Goal: Navigation & Orientation: Find specific page/section

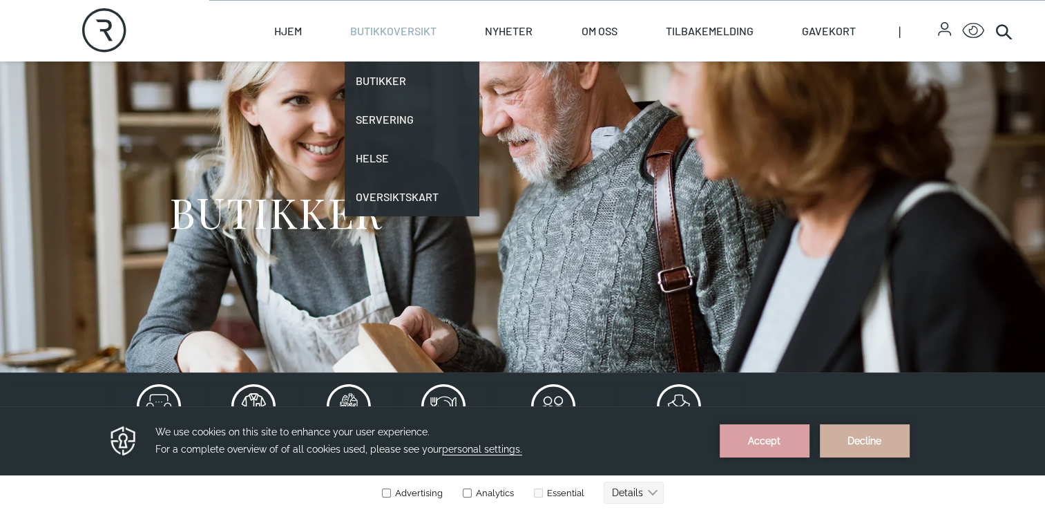
click at [412, 28] on link "Butikkoversikt" at bounding box center [393, 31] width 86 height 61
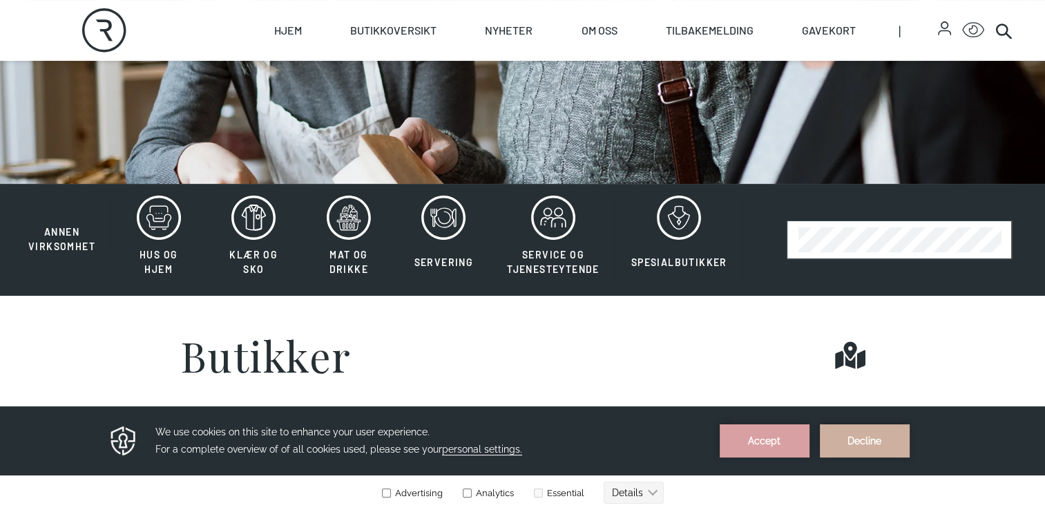
scroll to position [218, 0]
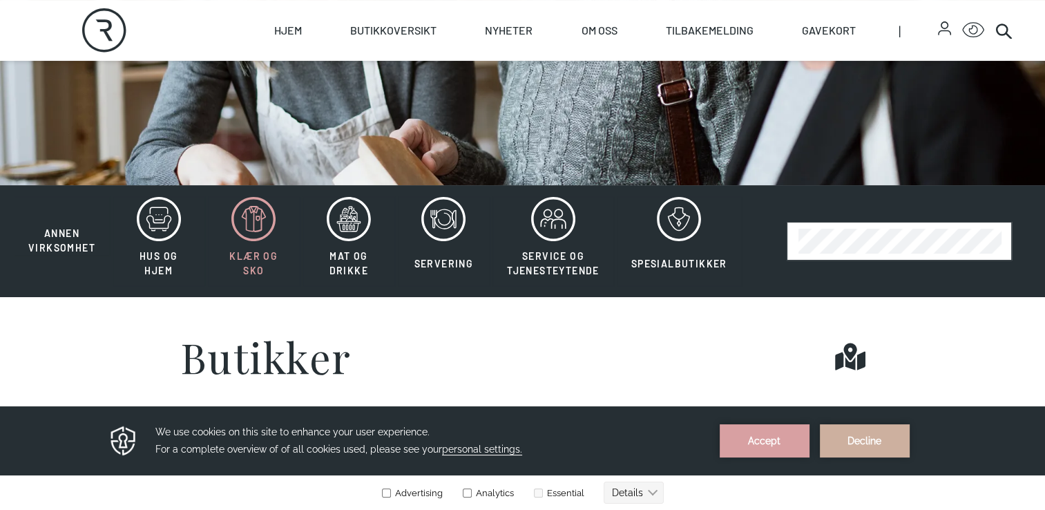
click at [252, 214] on icon at bounding box center [253, 219] width 44 height 44
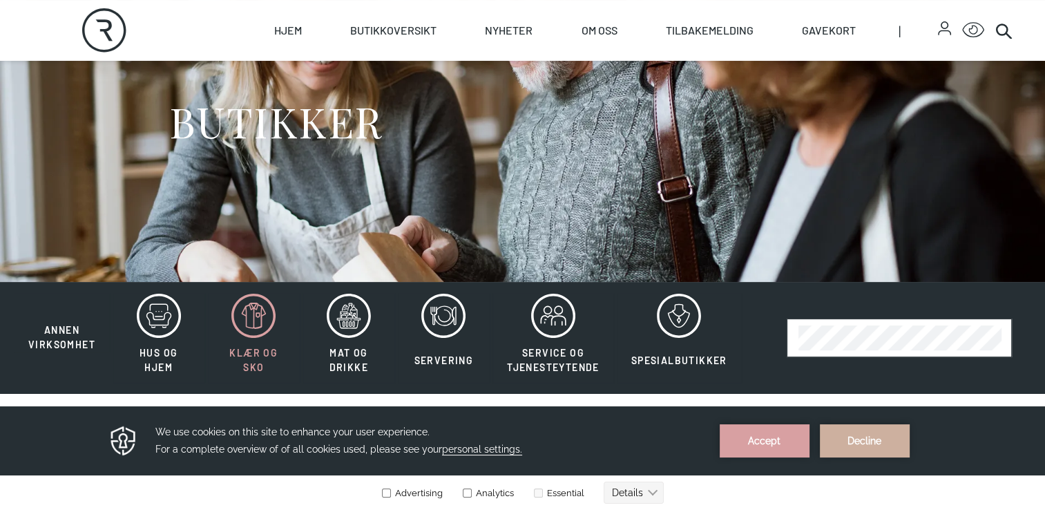
scroll to position [119, 0]
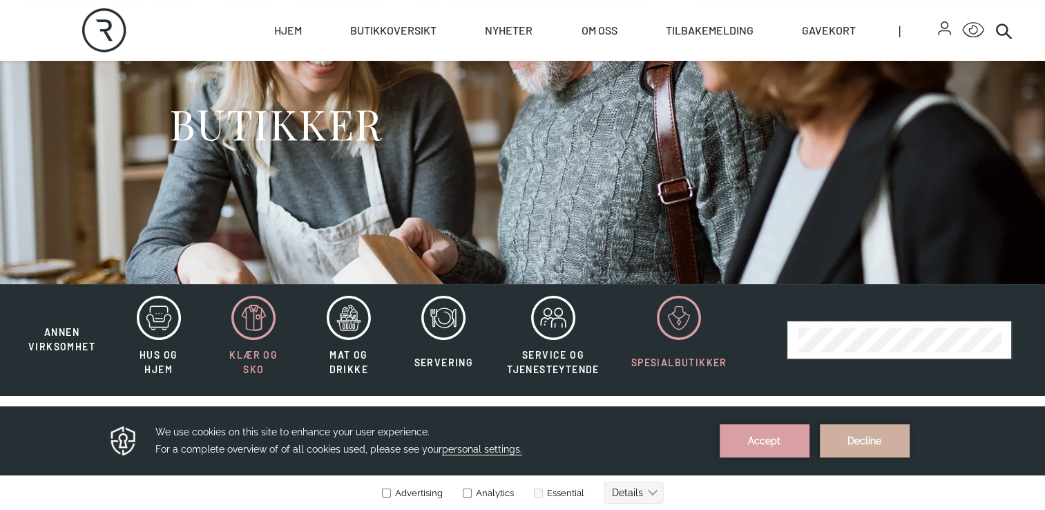
click at [657, 325] on icon at bounding box center [679, 318] width 44 height 44
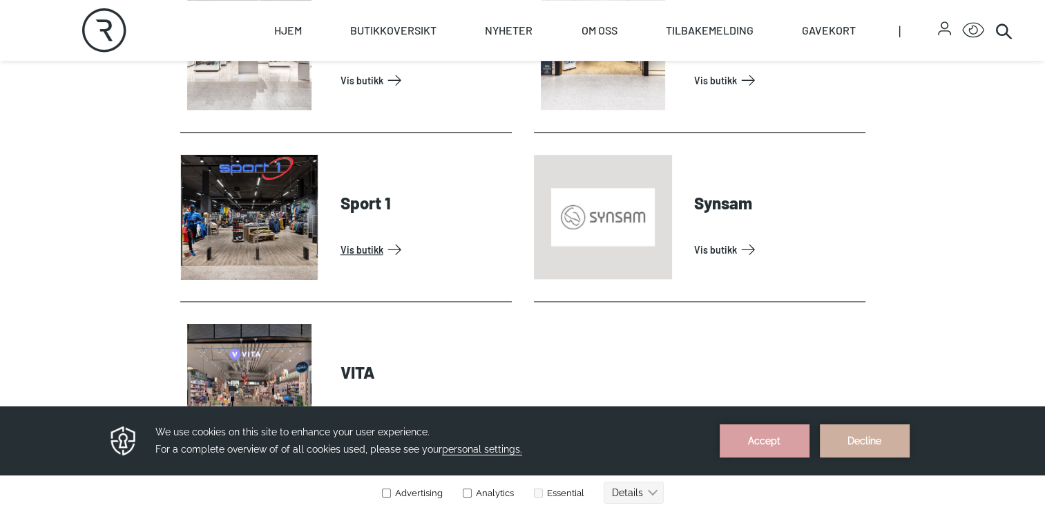
scroll to position [1195, 0]
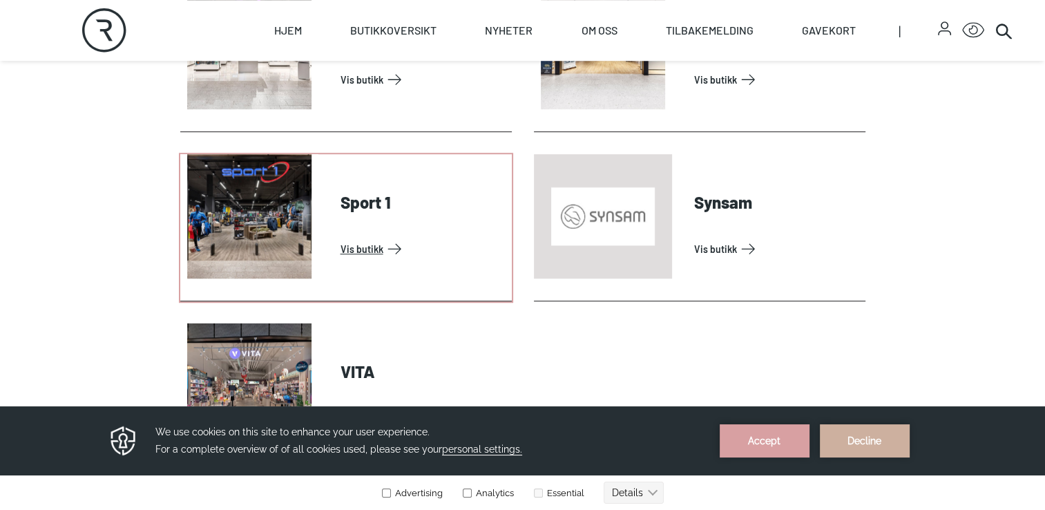
click at [373, 238] on link "Vis butikk" at bounding box center [423, 249] width 166 height 22
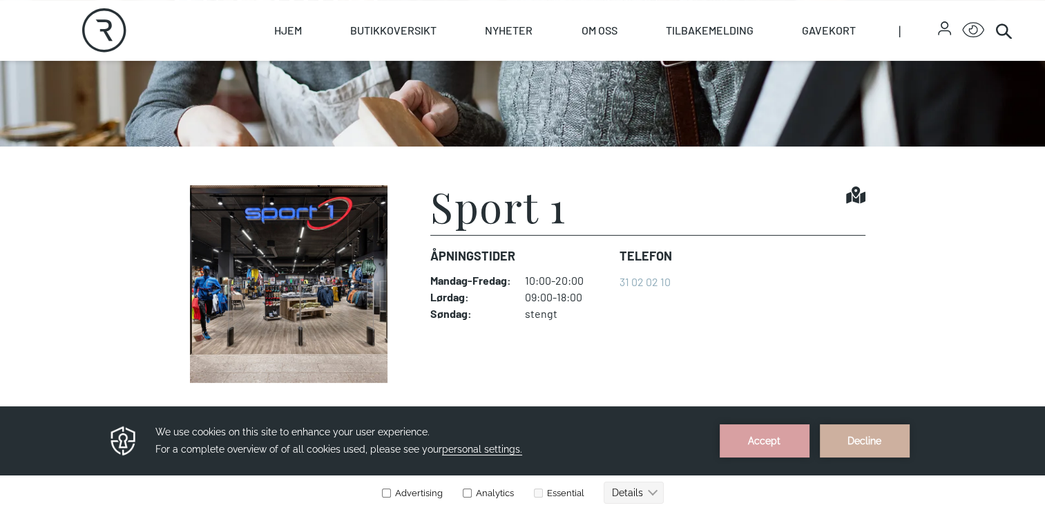
scroll to position [257, 0]
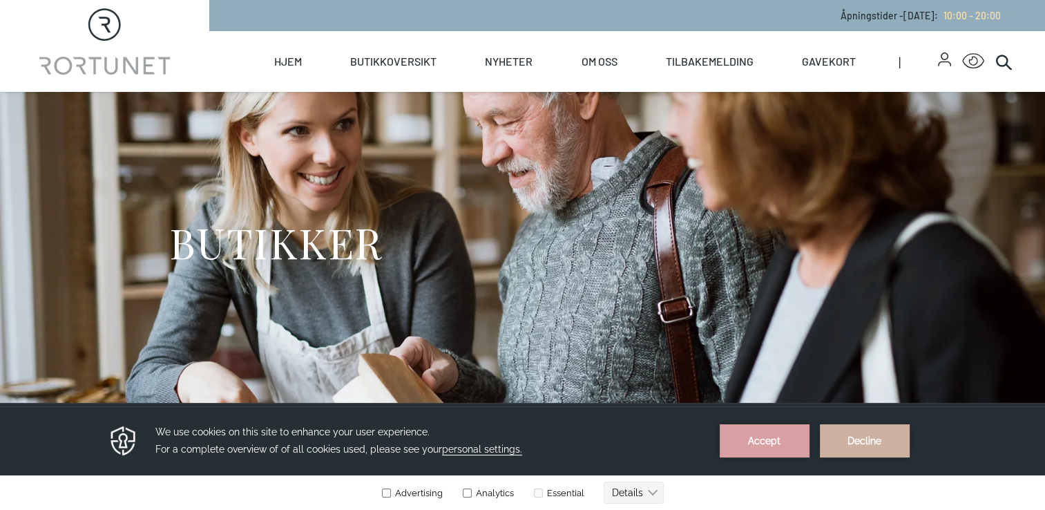
click at [745, 272] on div "BUTIKKER" at bounding box center [522, 247] width 707 height 311
click at [285, 57] on link "Hjem" at bounding box center [288, 61] width 28 height 61
select select "NO"
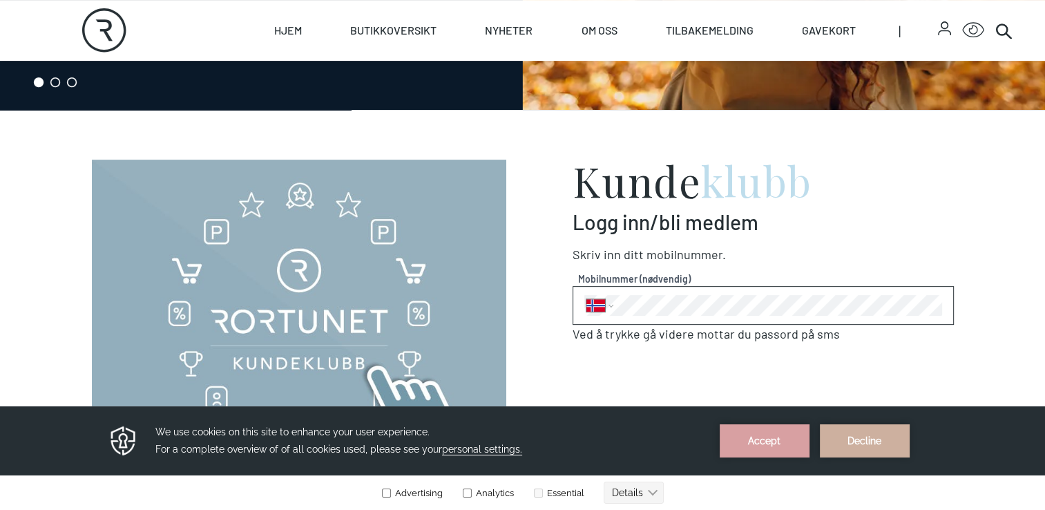
scroll to position [530, 0]
